Goal: Task Accomplishment & Management: Use online tool/utility

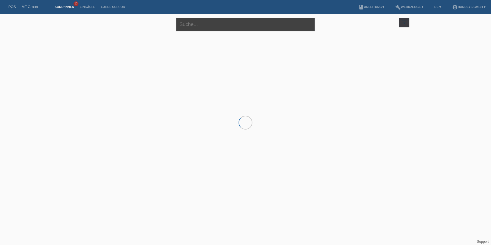
click at [190, 24] on input "text" at bounding box center [245, 24] width 139 height 13
type input "agatina"
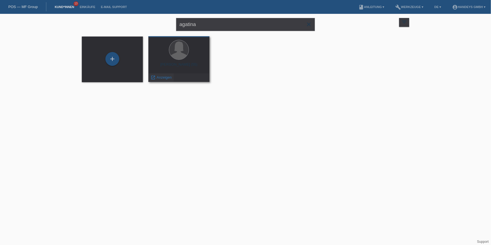
click at [163, 77] on span "Anzeigen" at bounding box center [164, 77] width 15 height 4
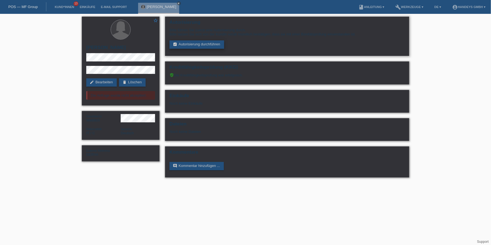
click at [192, 43] on link "assignment_turned_in Autorisierung durchführen" at bounding box center [196, 44] width 55 height 8
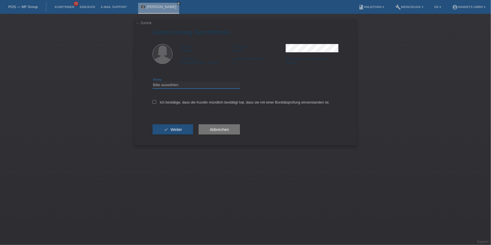
click at [190, 88] on select "Bitte auswählen CHF 1.00 - CHF 499.00 CHF 500.00 - CHF 1'999.00 CHF 2'000.00 - …" at bounding box center [195, 85] width 87 height 7
select select "3"
click at [152, 82] on select "Bitte auswählen CHF 1.00 - CHF 499.00 CHF 500.00 - CHF 1'999.00 CHF 2'000.00 - …" at bounding box center [195, 85] width 87 height 7
click at [188, 104] on div "Ich bestätige, dass die Kundin mündlich bestätigt hat, dass sie mit einer Bonit…" at bounding box center [245, 104] width 186 height 19
click at [198, 103] on label "Ich bestätige, dass die Kundin mündlich bestätigt hat, dass sie mit einer Bonit…" at bounding box center [240, 102] width 177 height 4
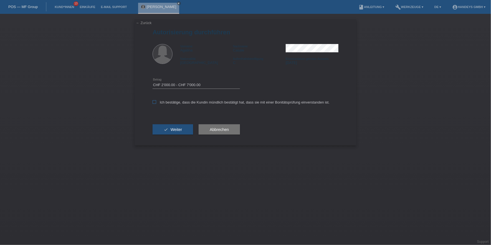
click at [156, 103] on input "Ich bestätige, dass die Kundin mündlich bestätigt hat, dass sie mit einer Bonit…" at bounding box center [154, 102] width 4 height 4
checkbox input "true"
click at [183, 125] on button "check Weiter" at bounding box center [172, 129] width 40 height 11
